Goal: Check status: Check status

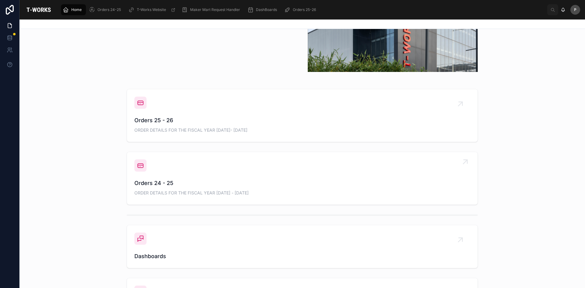
scroll to position [213, 0]
click at [155, 118] on span "Orders 25 - 26" at bounding box center [302, 119] width 336 height 9
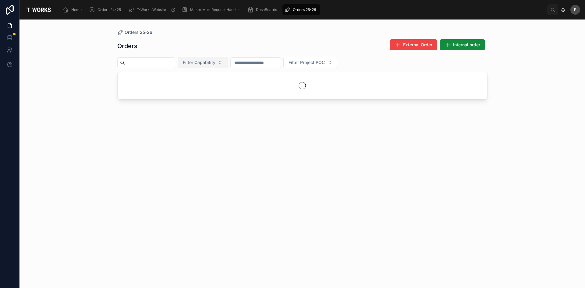
click at [215, 62] on span "Filter Capability" at bounding box center [199, 62] width 33 height 6
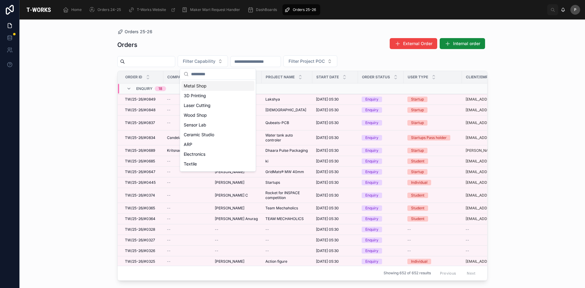
click at [199, 84] on div "Metal Shop" at bounding box center [217, 86] width 73 height 10
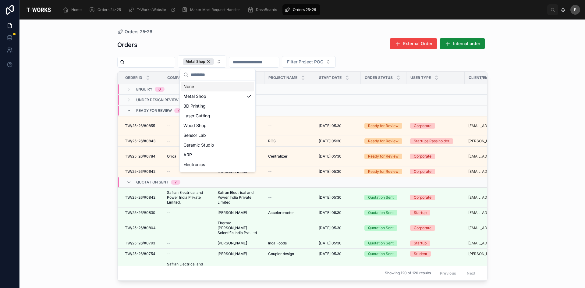
click at [176, 51] on div "Orders External Order Internal order" at bounding box center [302, 45] width 370 height 14
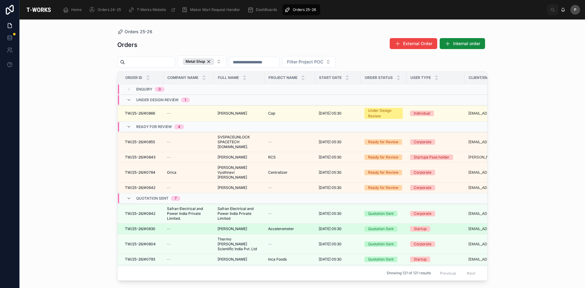
click at [243, 224] on td "[PERSON_NAME] [PERSON_NAME]" at bounding box center [239, 229] width 51 height 11
click at [235, 226] on span "[PERSON_NAME]" at bounding box center [233, 228] width 30 height 5
